Goal: Navigation & Orientation: Find specific page/section

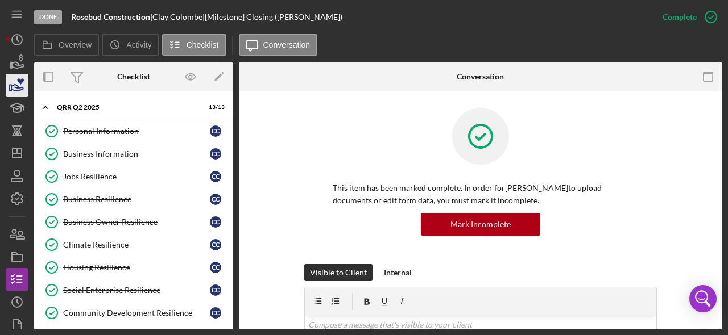
scroll to position [96, 0]
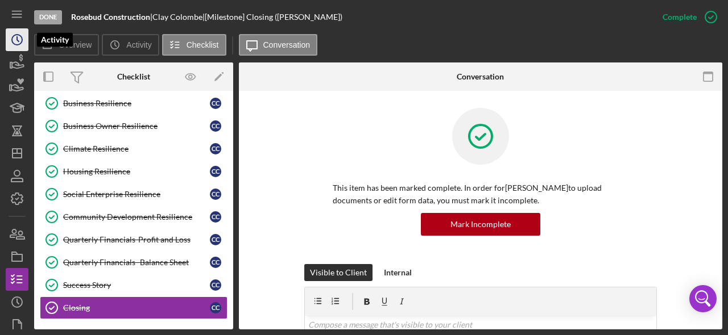
click at [13, 43] on circle "button" at bounding box center [17, 40] width 10 height 10
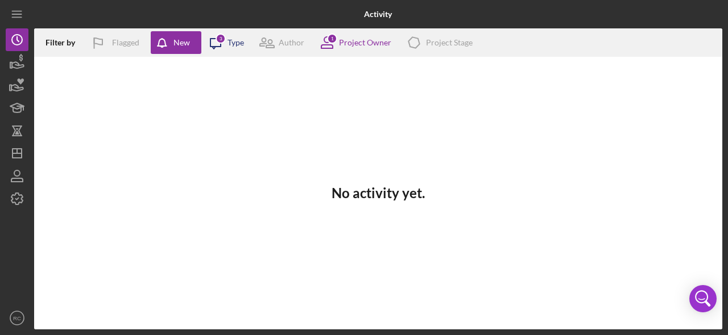
click at [231, 48] on div "Icon/Message 3 Type" at bounding box center [222, 42] width 43 height 28
click at [326, 45] on icon at bounding box center [326, 46] width 11 height 3
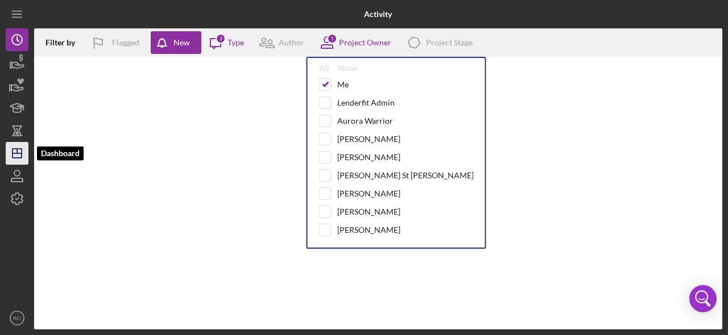
click at [27, 155] on icon "Icon/Dashboard" at bounding box center [17, 153] width 28 height 28
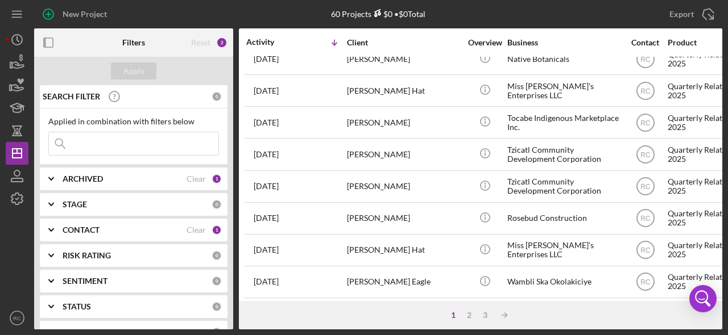
scroll to position [240, 0]
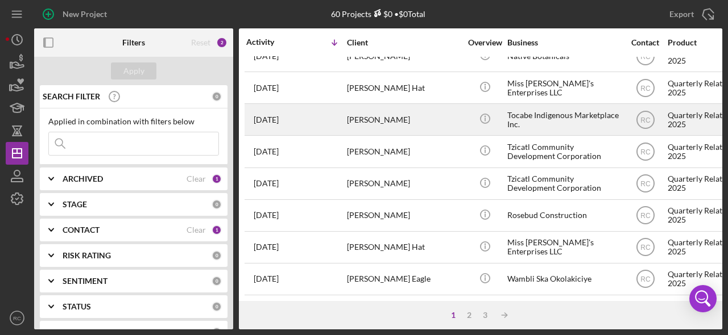
click at [541, 112] on div "Tocabe Indigenous Marketplace Inc." at bounding box center [564, 120] width 114 height 30
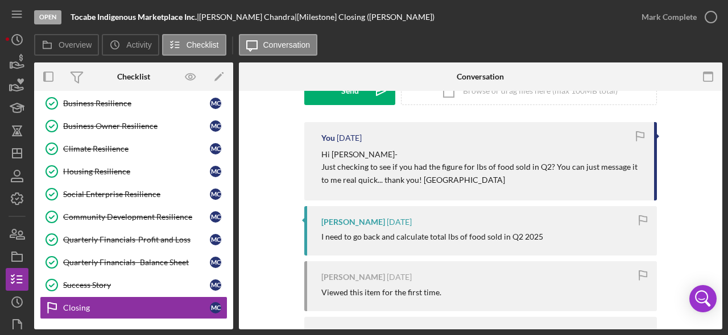
scroll to position [193, 0]
click at [16, 32] on icon "Icon/History" at bounding box center [17, 40] width 28 height 28
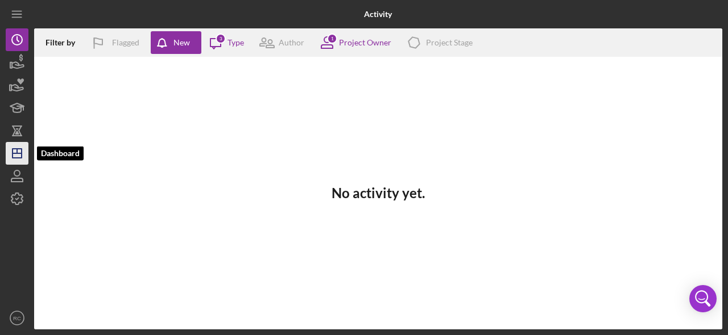
click at [19, 157] on polygon "button" at bounding box center [17, 153] width 9 height 9
